Goal: Task Accomplishment & Management: Use online tool/utility

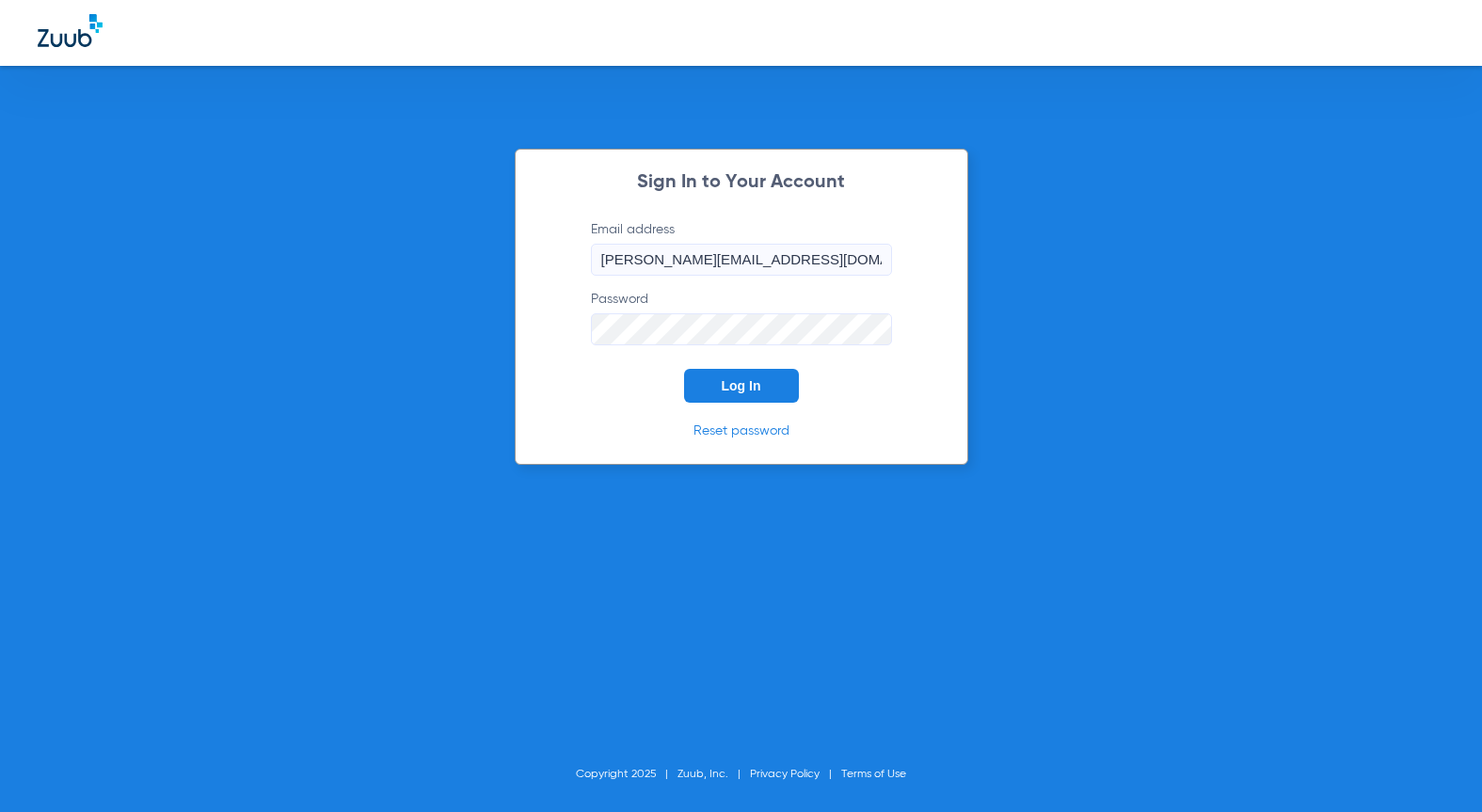
click at [719, 390] on button "Log In" at bounding box center [741, 386] width 115 height 34
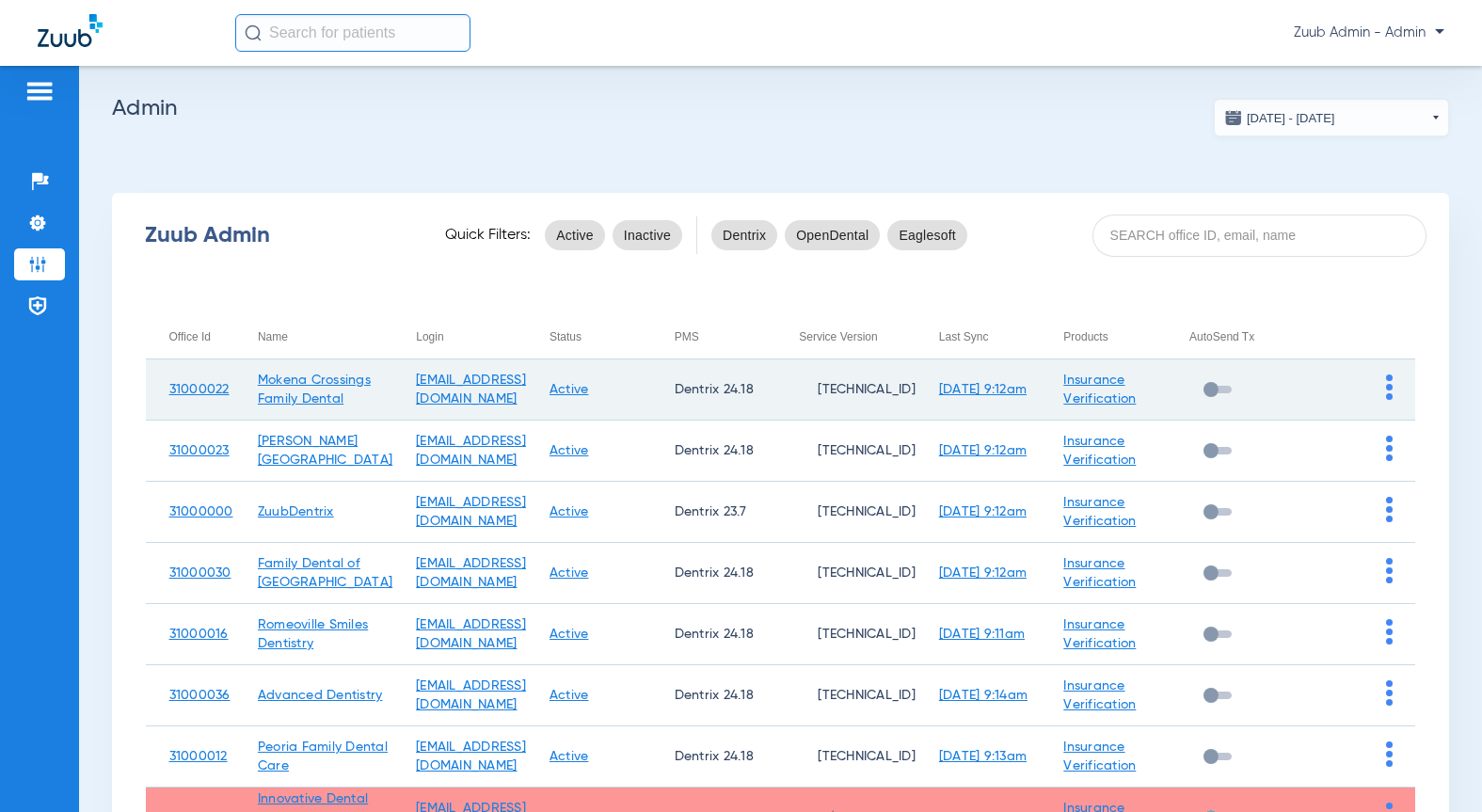
click at [1379, 389] on td at bounding box center [1352, 390] width 125 height 61
click at [1385, 389] on img at bounding box center [1388, 387] width 7 height 25
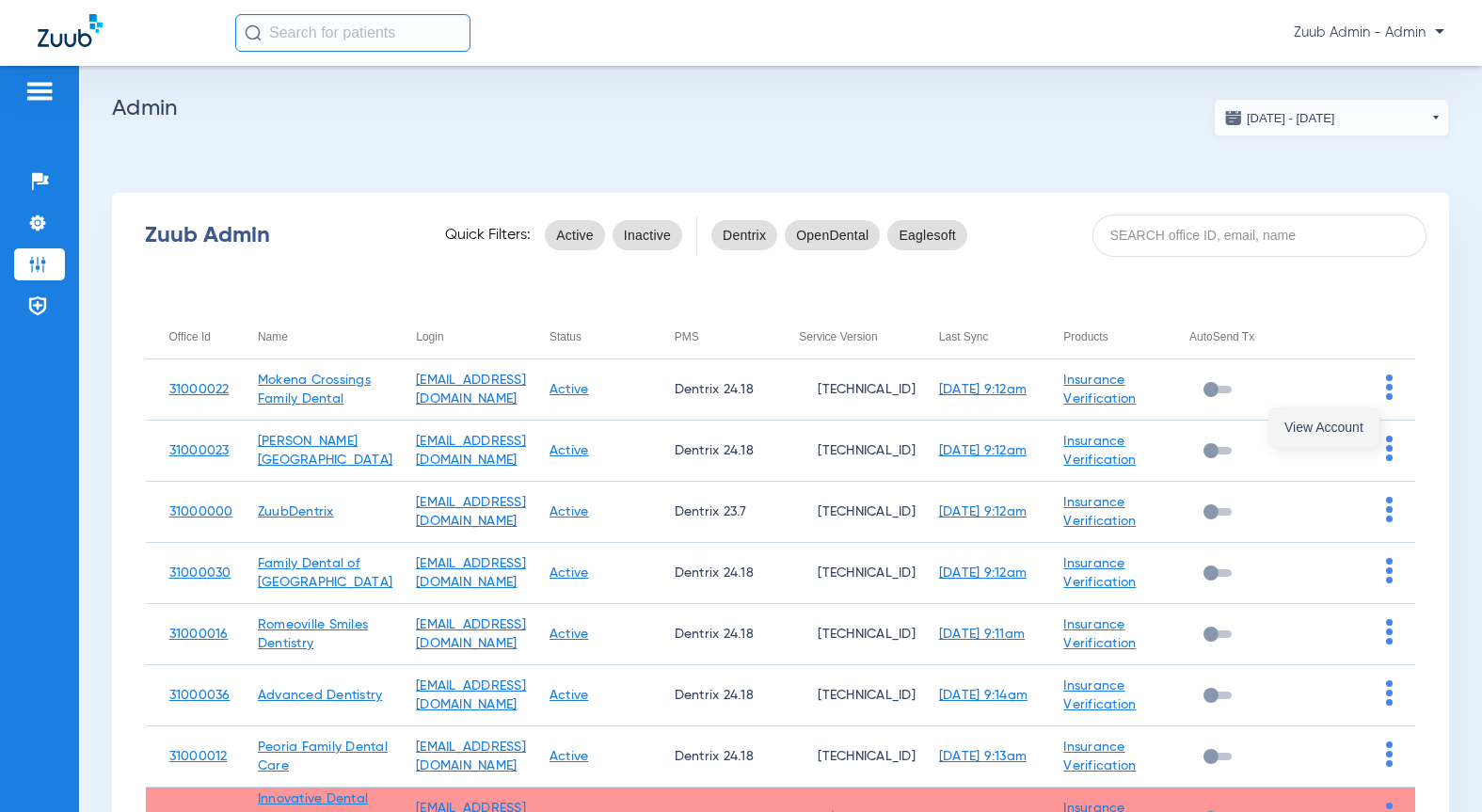
click at [1315, 429] on span "View Account" at bounding box center [1323, 426] width 79 height 13
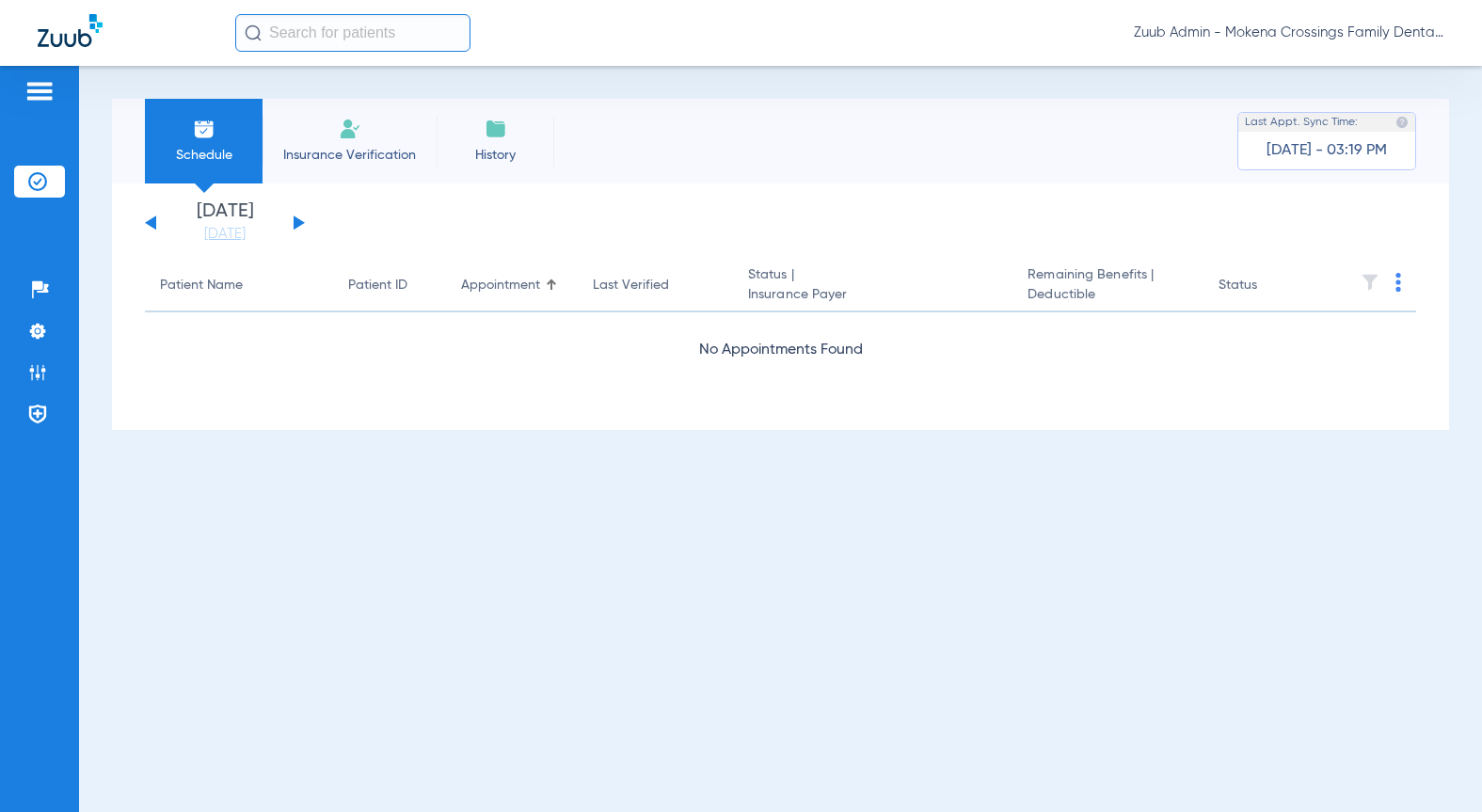
click at [301, 221] on button at bounding box center [298, 222] width 11 height 14
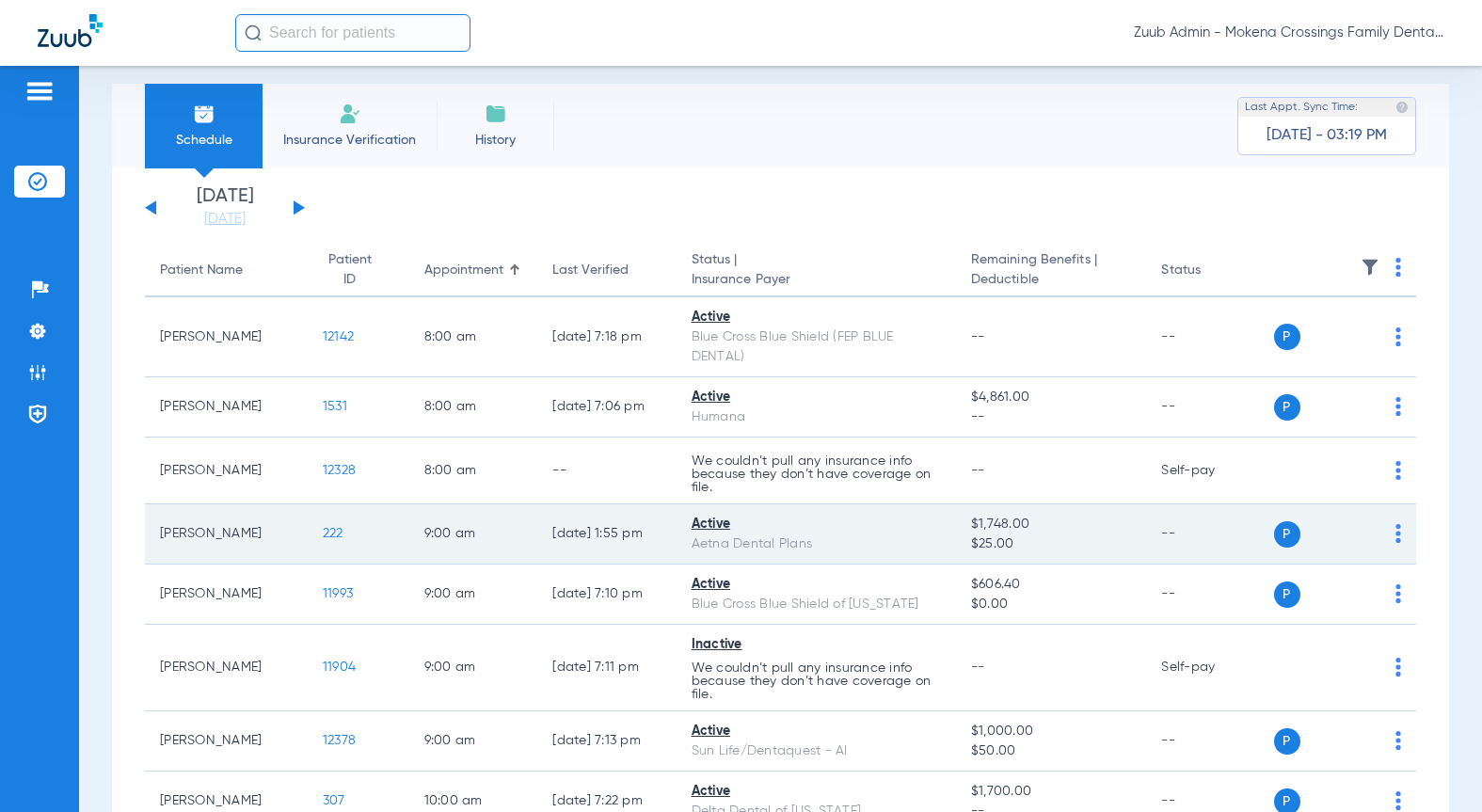
scroll to position [14, 0]
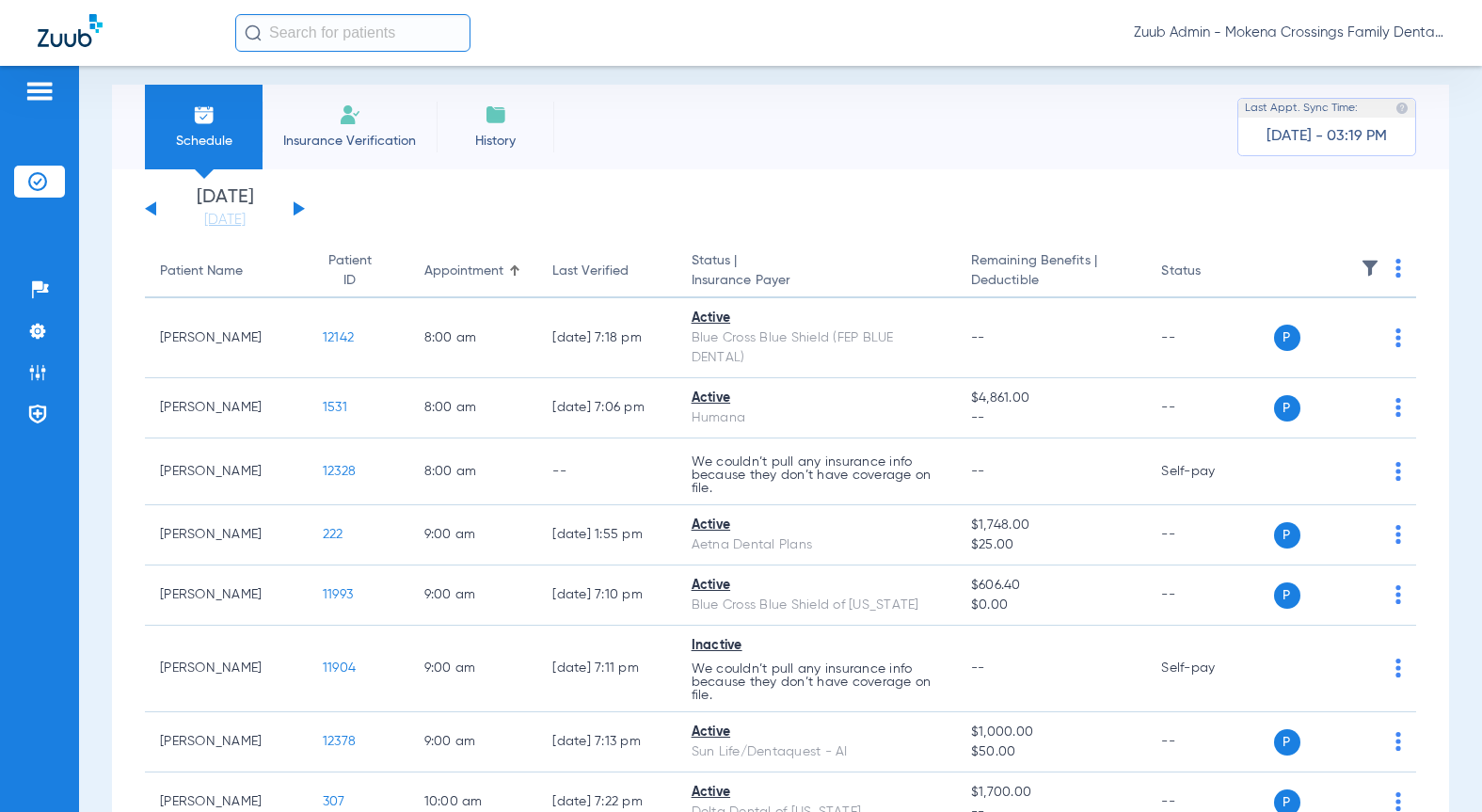
click at [312, 124] on li "Insurance Verification" at bounding box center [349, 127] width 174 height 85
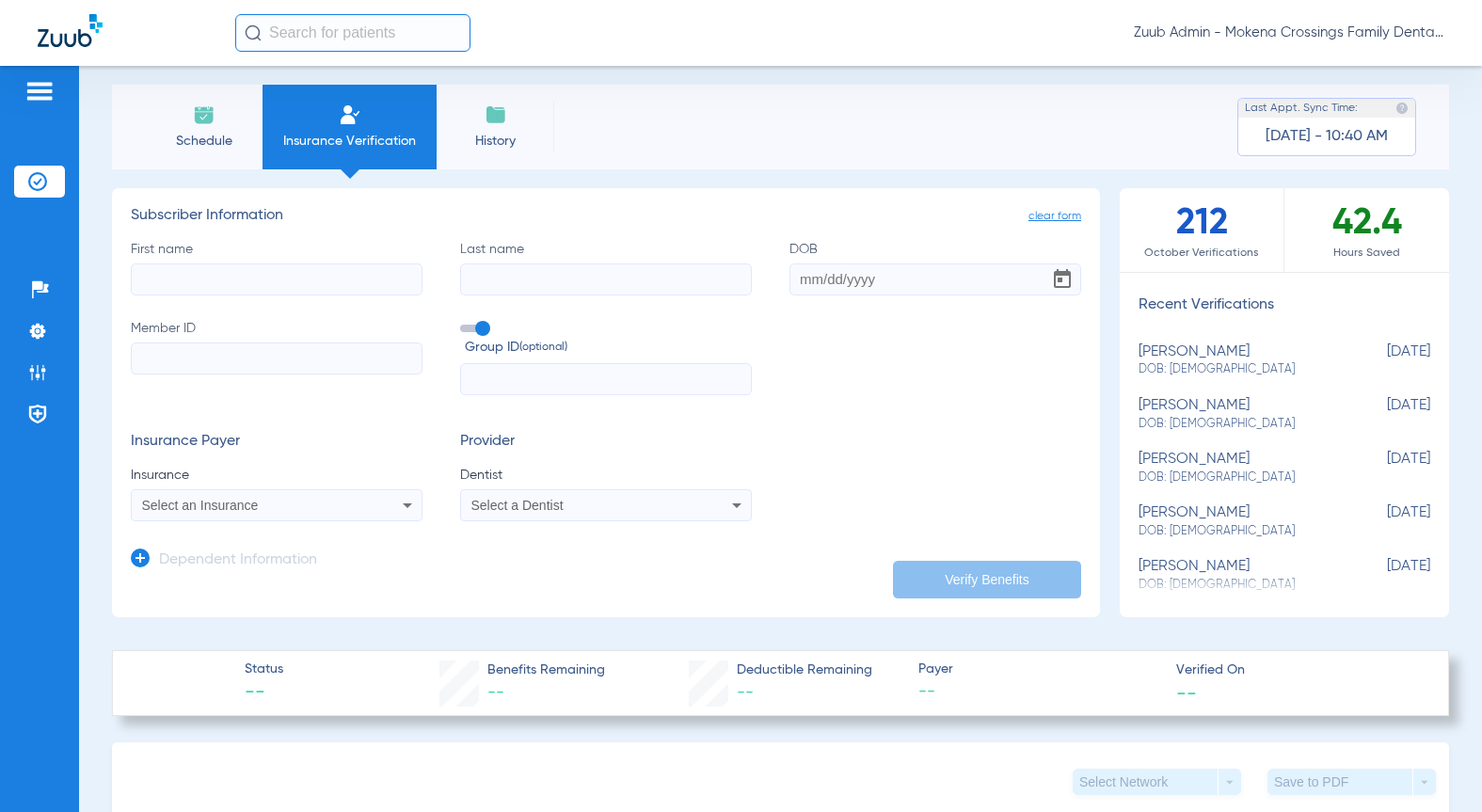
scroll to position [14, 0]
